Goal: Task Accomplishment & Management: Use online tool/utility

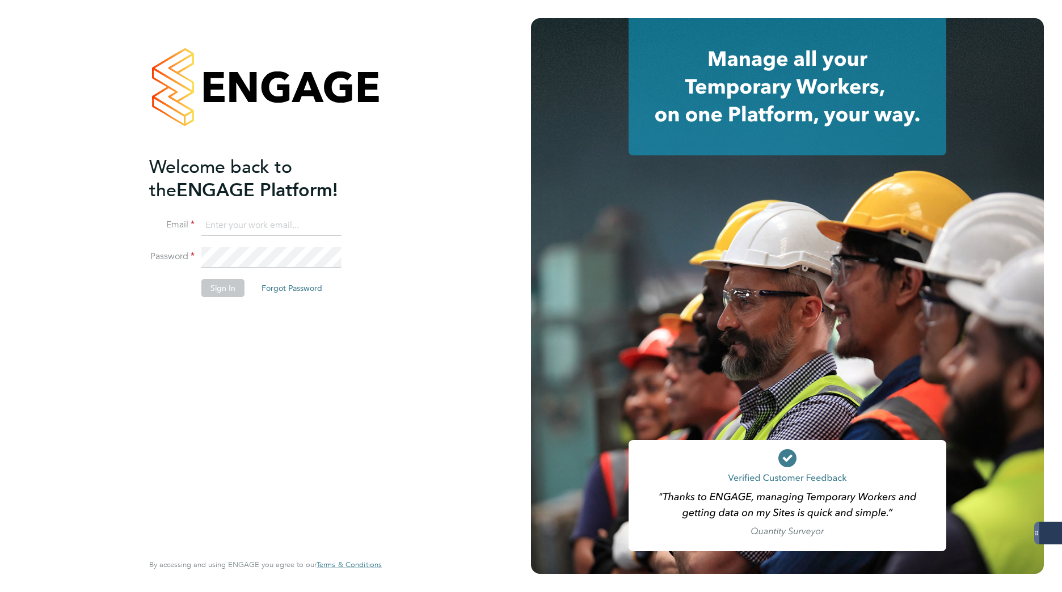
type input "[PERSON_NAME][EMAIL_ADDRESS][DOMAIN_NAME]"
click at [216, 290] on button "Sign In" at bounding box center [222, 288] width 43 height 18
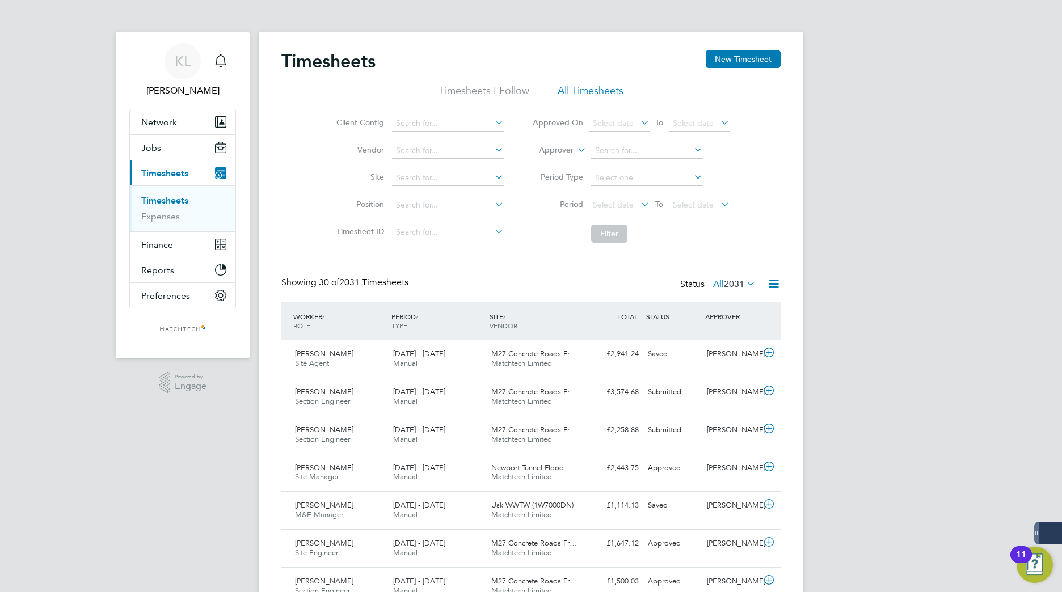
click at [161, 200] on link "Timesheets" at bounding box center [164, 200] width 47 height 11
click at [596, 91] on li "All Timesheets" at bounding box center [591, 94] width 66 height 20
click at [779, 286] on icon at bounding box center [773, 284] width 14 height 14
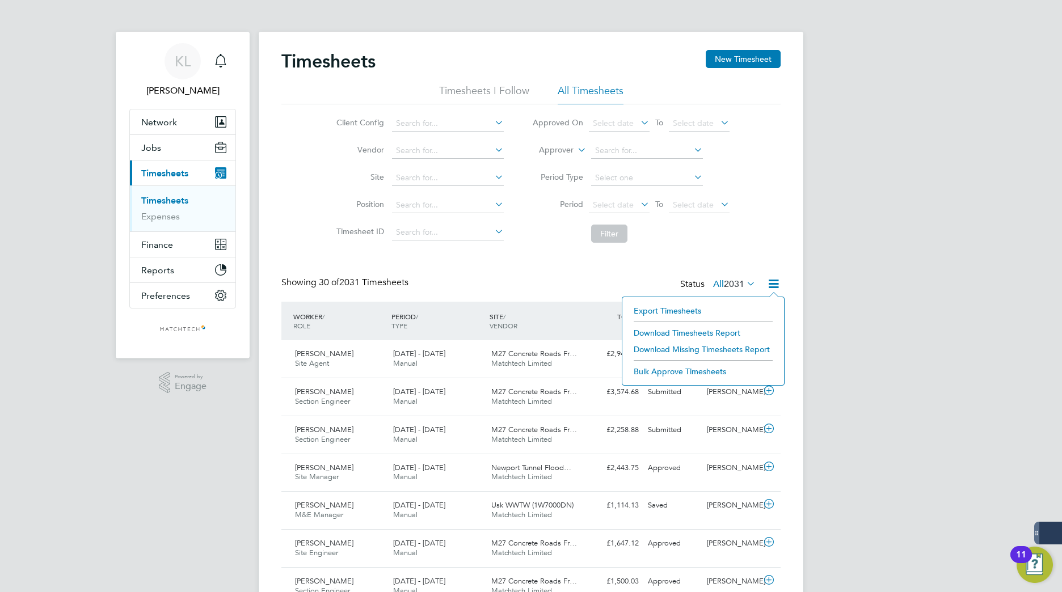
click at [656, 309] on li "Export Timesheets" at bounding box center [703, 311] width 150 height 16
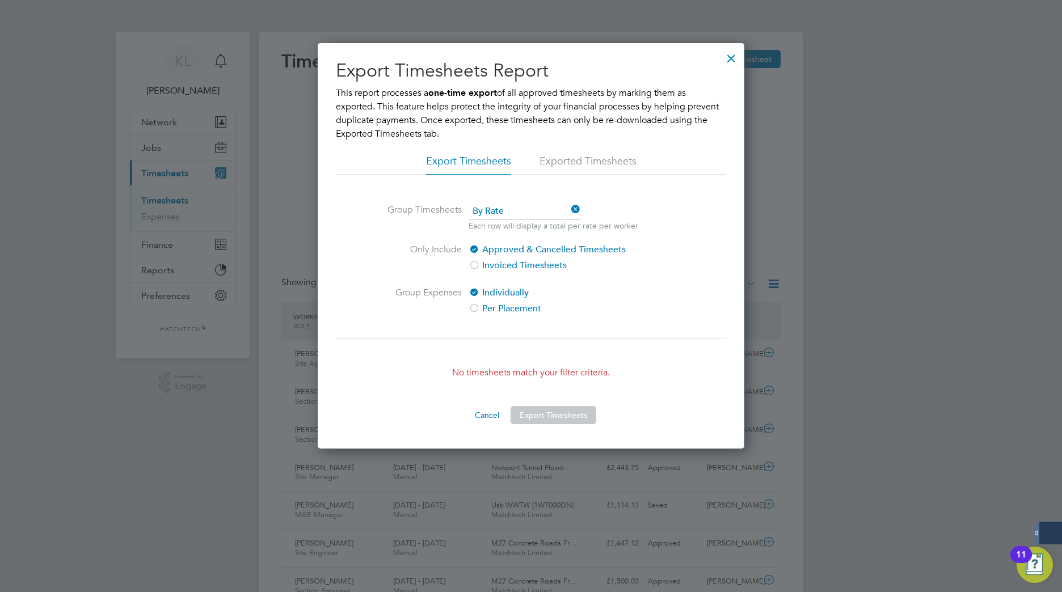
drag, startPoint x: 861, startPoint y: 287, endPoint x: 862, endPoint y: 238, distance: 48.8
click at [861, 286] on div at bounding box center [531, 296] width 1062 height 592
